Goal: Check status: Check status

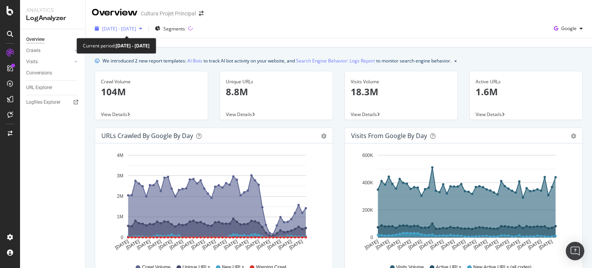
click at [131, 29] on span "[DATE] - [DATE]" at bounding box center [119, 28] width 34 height 7
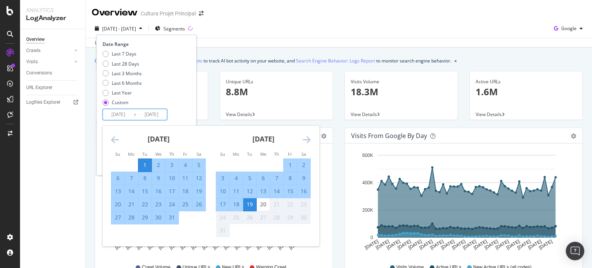
click at [118, 115] on input "[DATE]" at bounding box center [118, 114] width 31 height 11
click at [143, 165] on div "1" at bounding box center [144, 165] width 13 height 8
click at [263, 206] on div "20" at bounding box center [263, 204] width 13 height 8
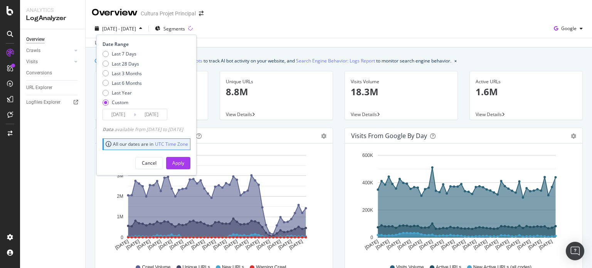
type input "[DATE]"
click at [184, 162] on div "Apply" at bounding box center [178, 163] width 12 height 7
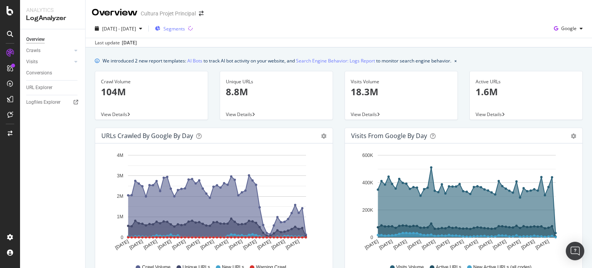
click at [185, 30] on span "Segments" at bounding box center [174, 28] width 22 height 7
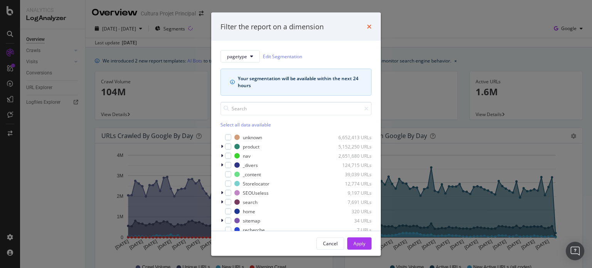
click at [368, 26] on icon "times" at bounding box center [369, 27] width 5 height 6
